Goal: Task Accomplishment & Management: Manage account settings

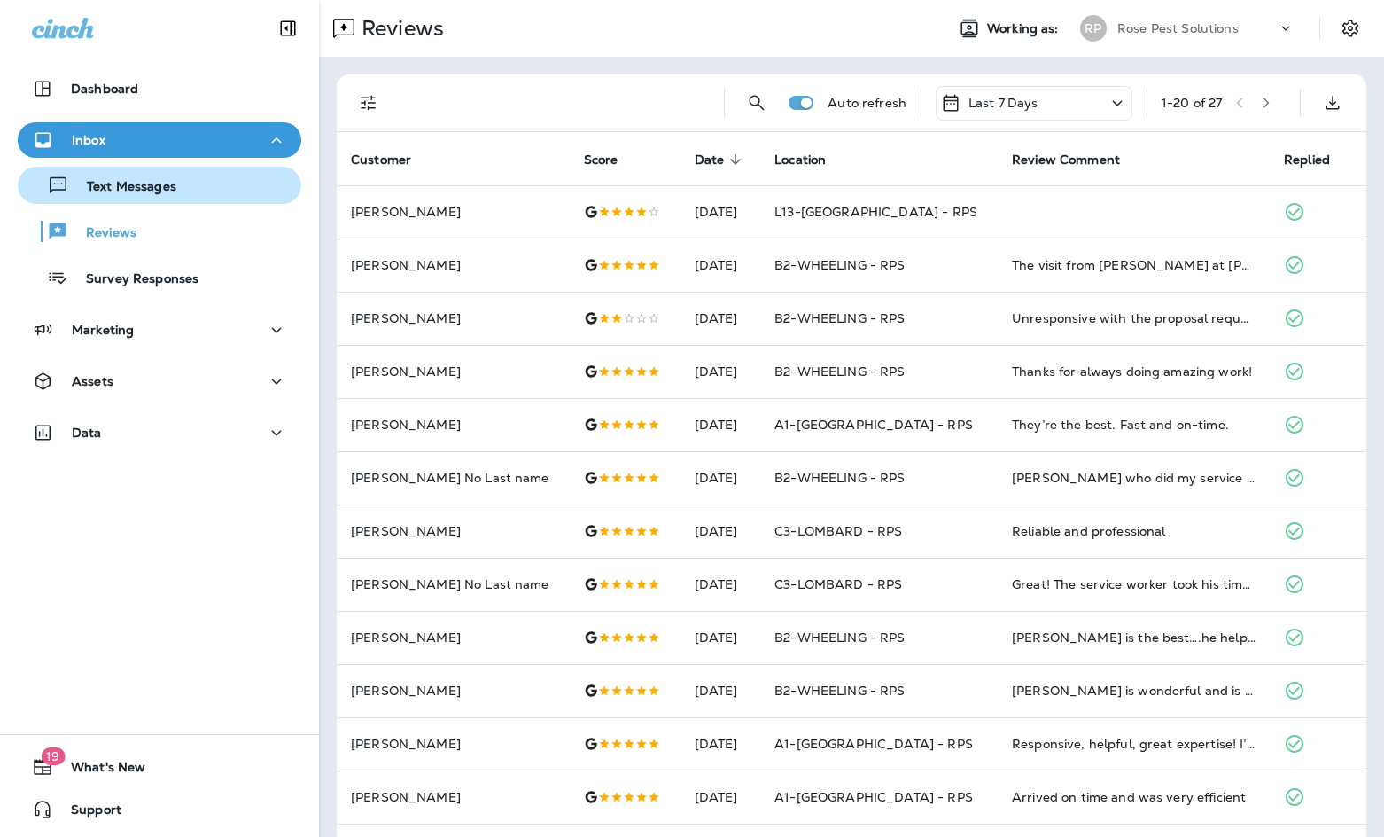
click at [127, 184] on p "Text Messages" at bounding box center [122, 187] width 107 height 17
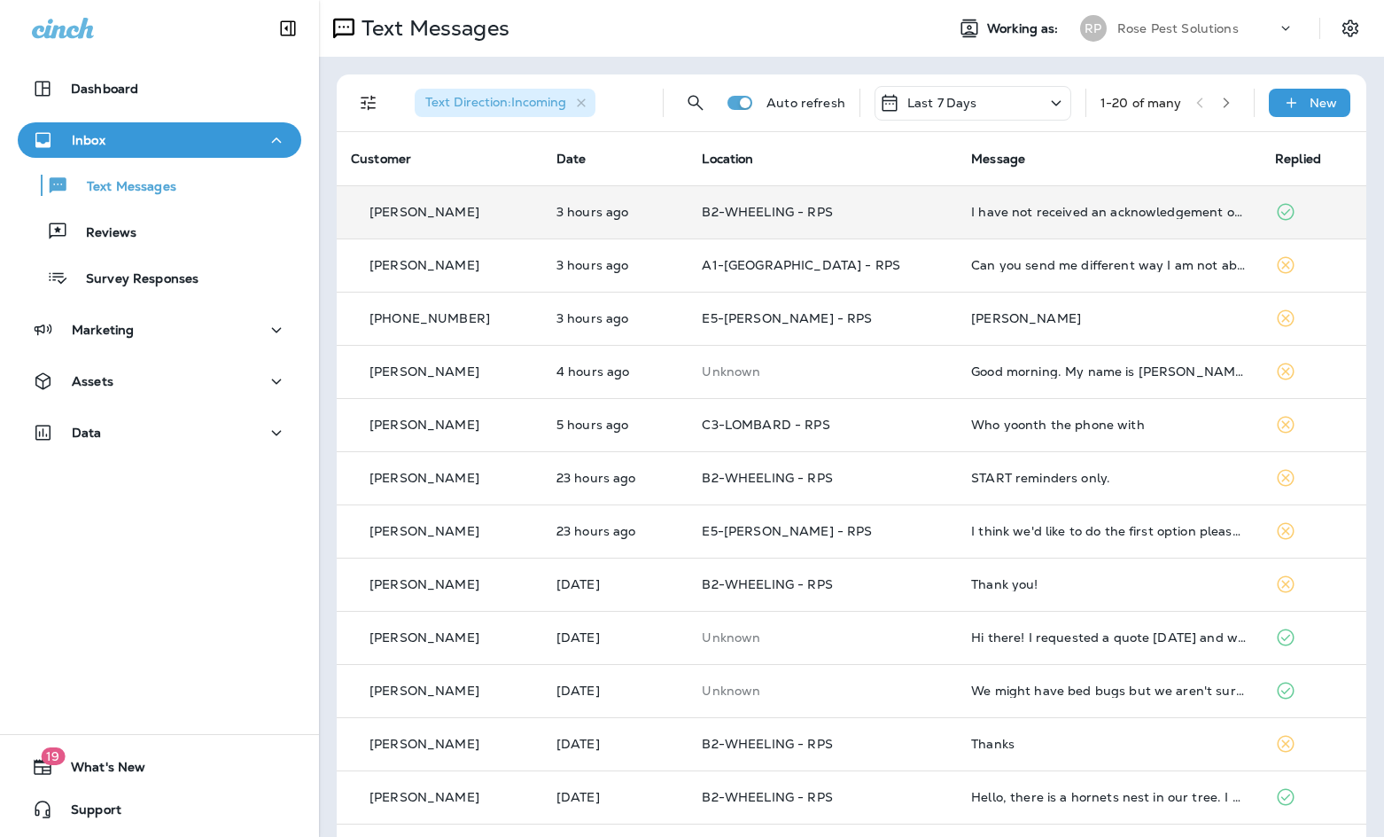
click at [977, 222] on td "I have not received an acknowledgement or response from this email [PERSON_NAME…" at bounding box center [1109, 211] width 304 height 53
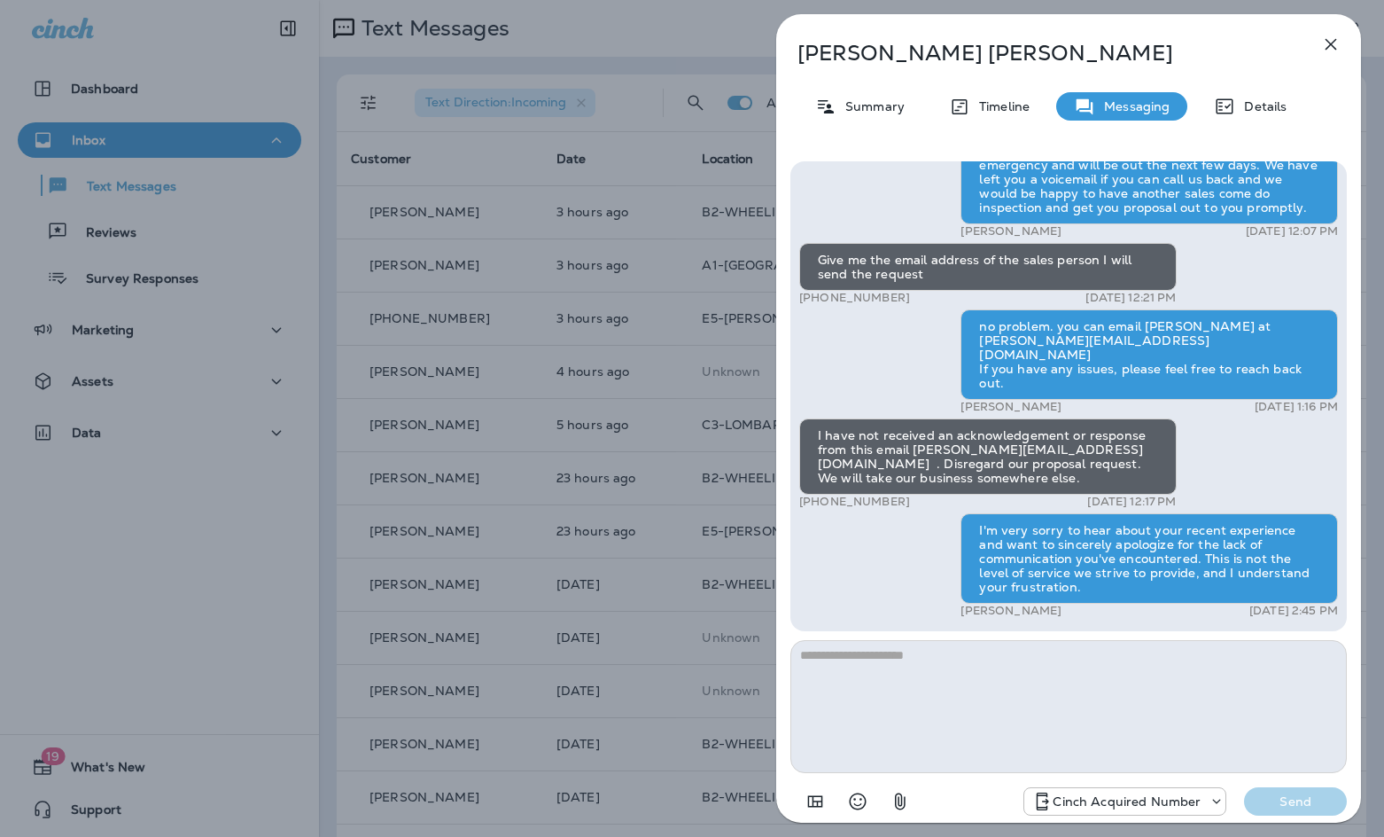
click at [1334, 39] on icon "button" at bounding box center [1331, 44] width 21 height 21
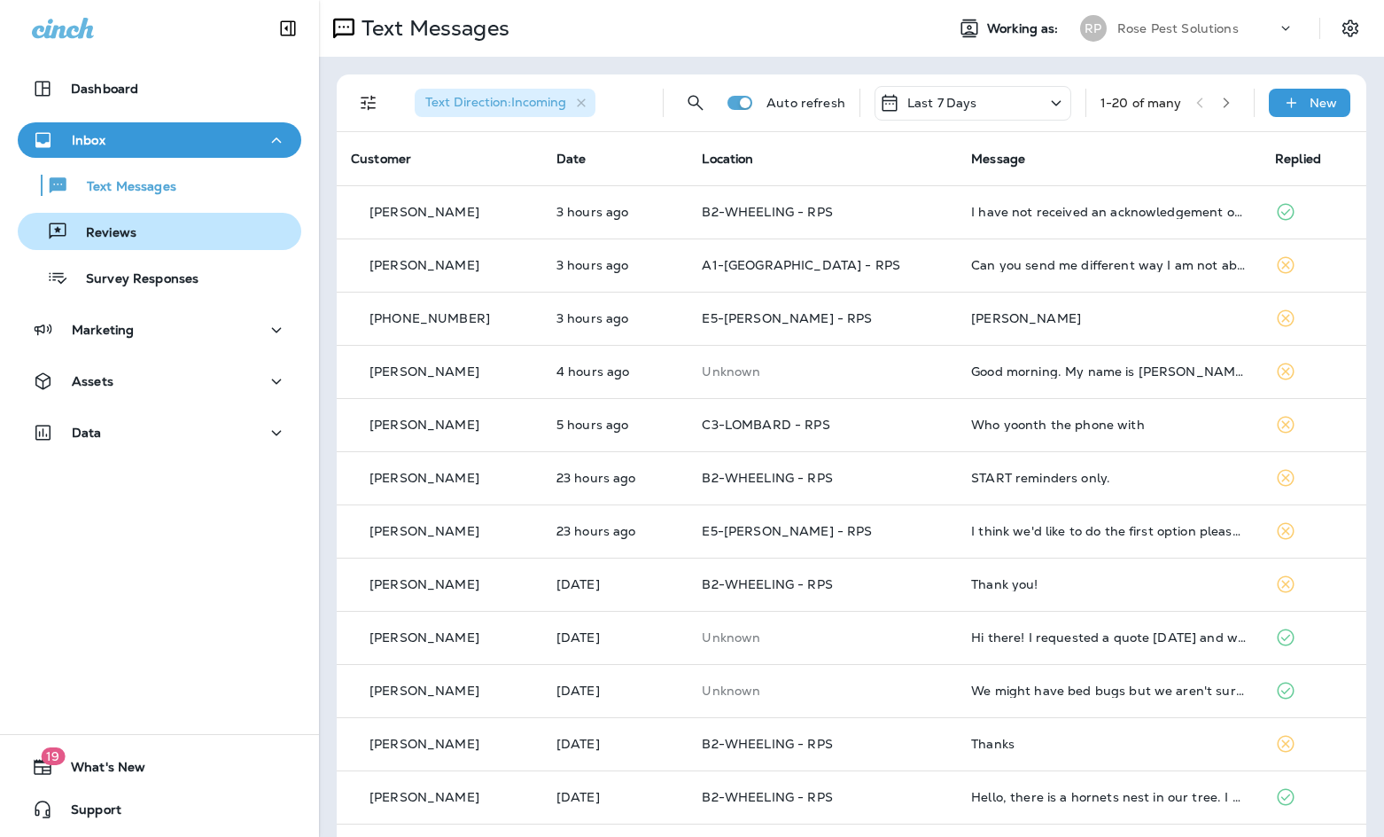
click at [81, 230] on p "Reviews" at bounding box center [102, 233] width 68 height 17
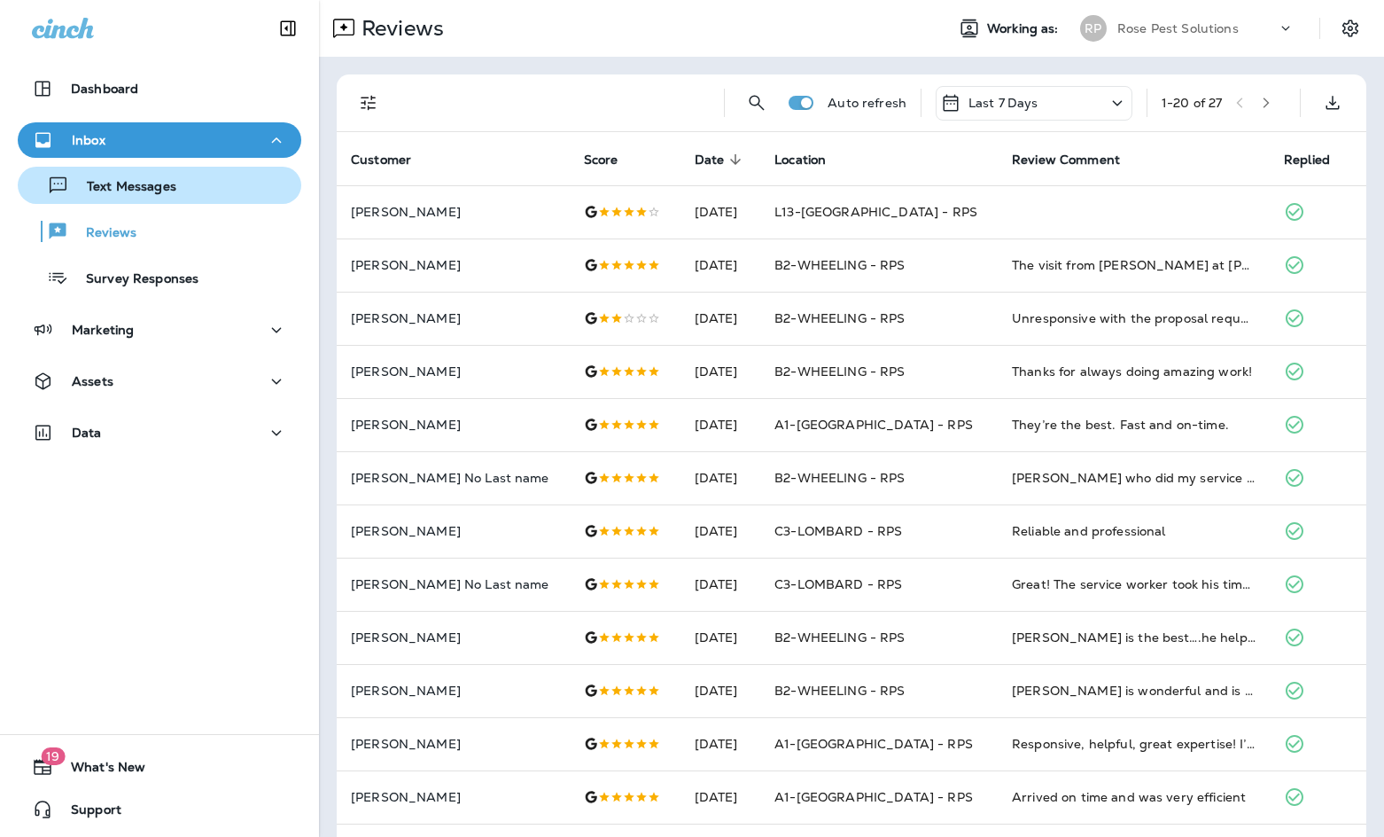
click at [131, 202] on button "Text Messages" at bounding box center [160, 185] width 284 height 37
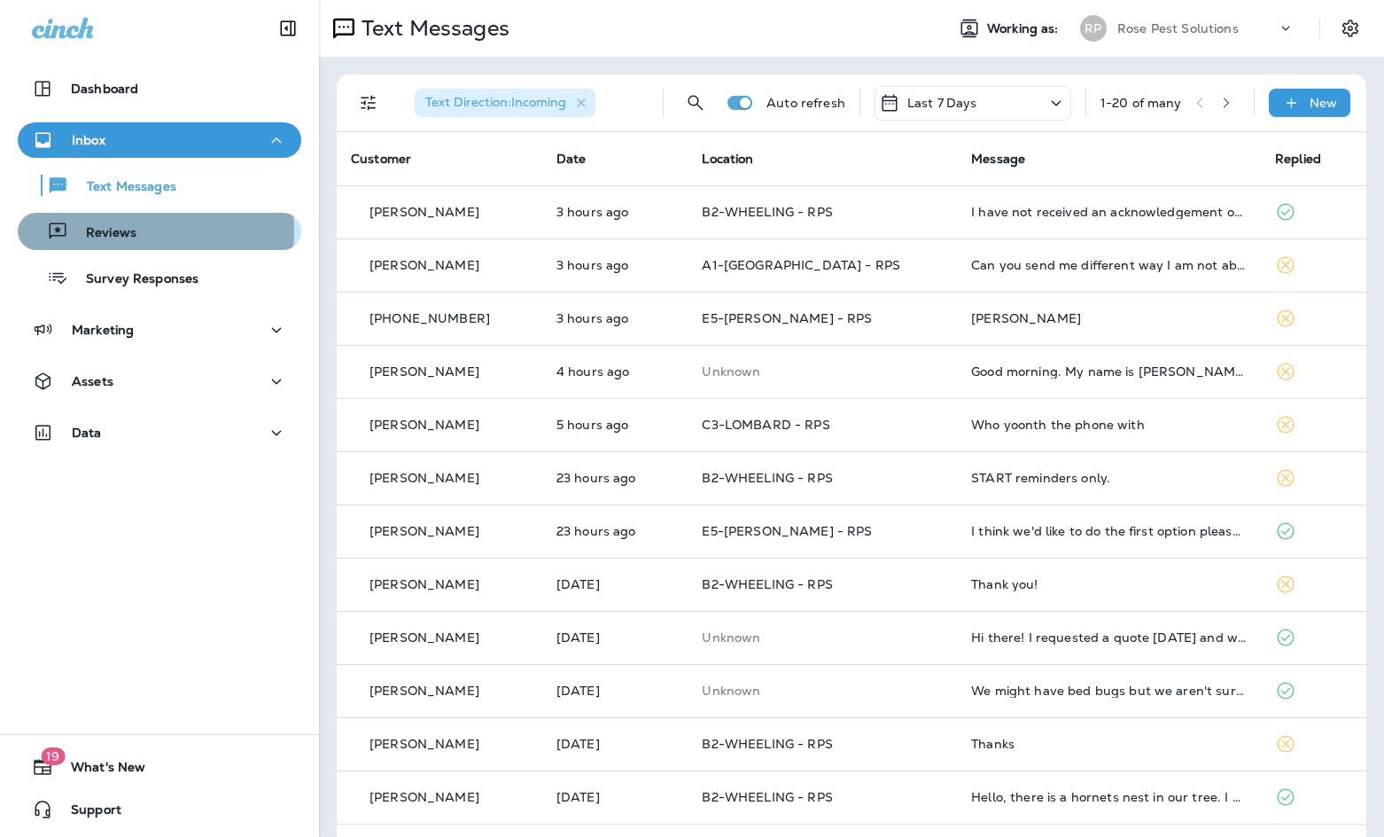
click at [138, 231] on div "Reviews" at bounding box center [159, 231] width 269 height 27
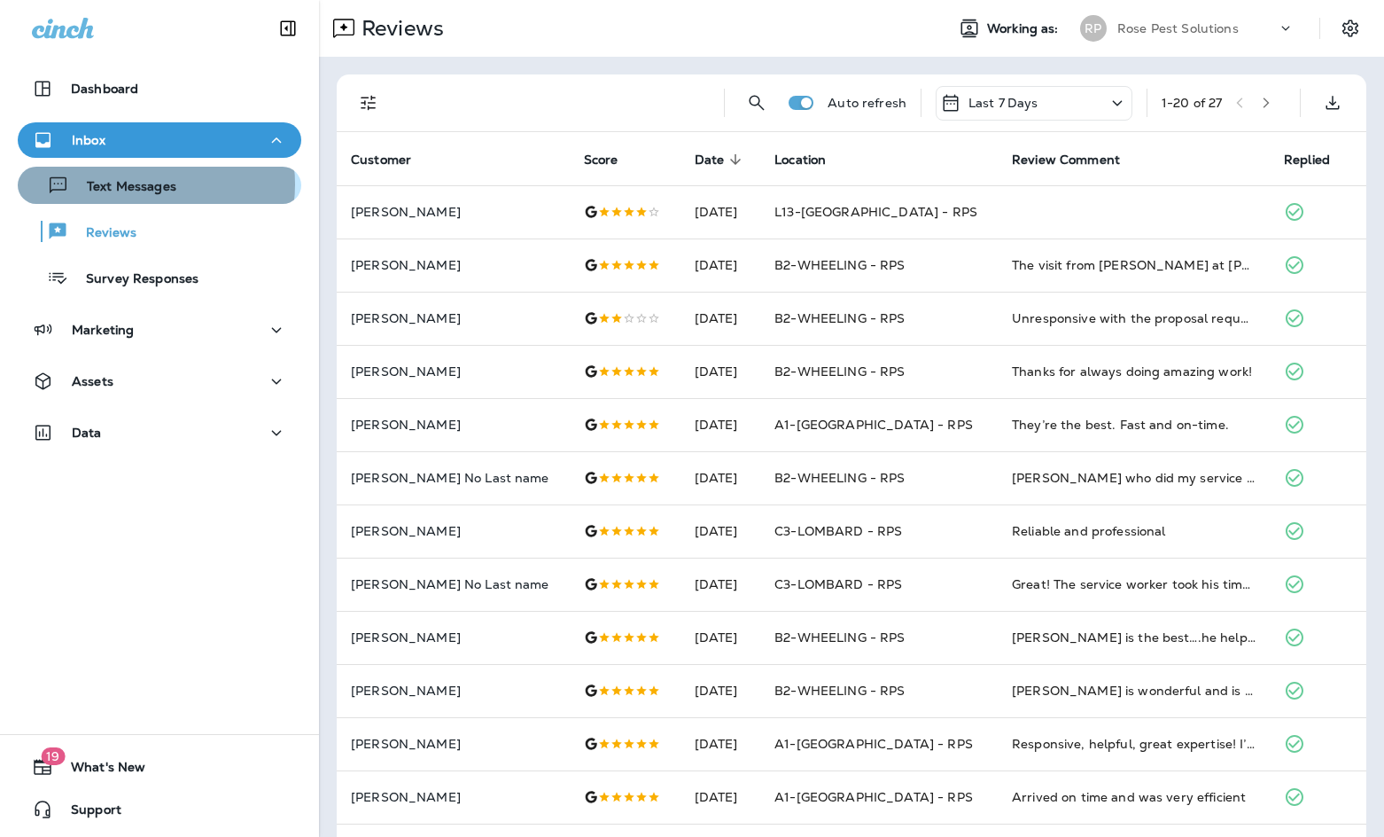
click at [151, 184] on p "Text Messages" at bounding box center [122, 187] width 107 height 17
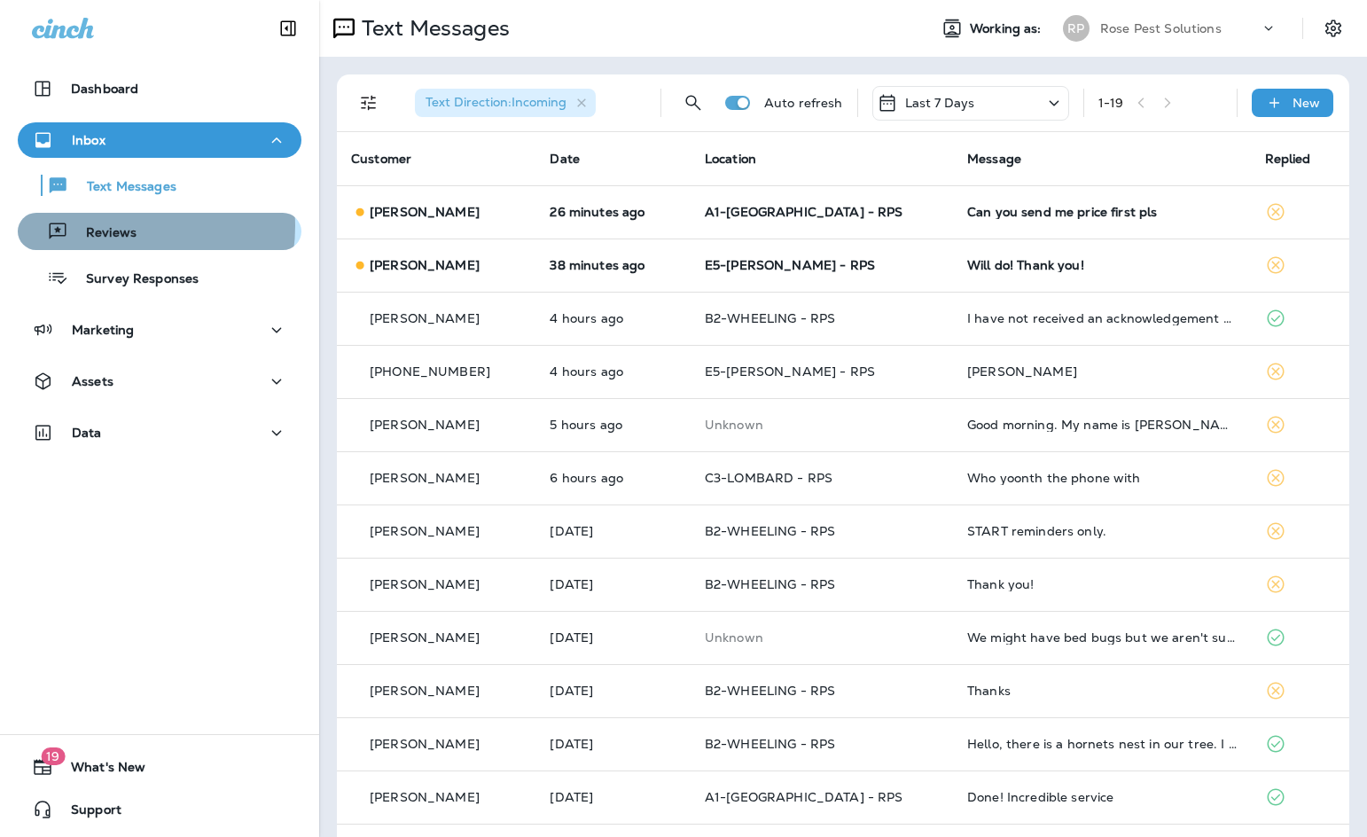
click at [117, 226] on p "Reviews" at bounding box center [102, 233] width 68 height 17
